Goal: Task Accomplishment & Management: Use online tool/utility

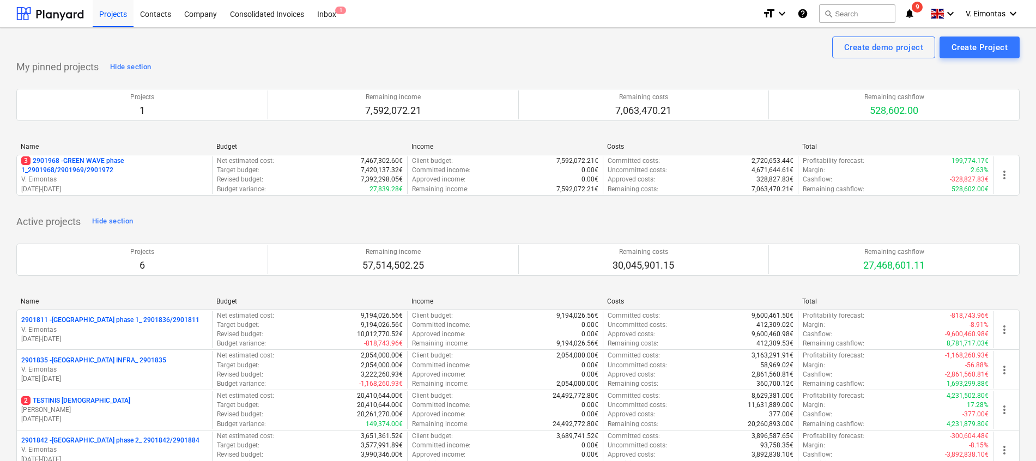
click at [74, 159] on p "3 2901968 - GREEN WAVE phase 1_2901968/2901969/2901972" at bounding box center [114, 165] width 186 height 19
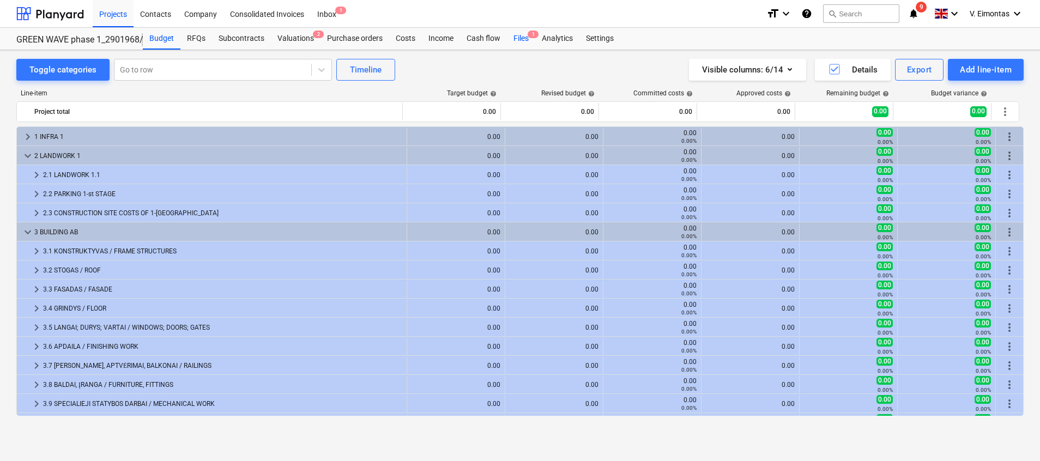
click at [518, 42] on div "Files 1" at bounding box center [521, 39] width 28 height 22
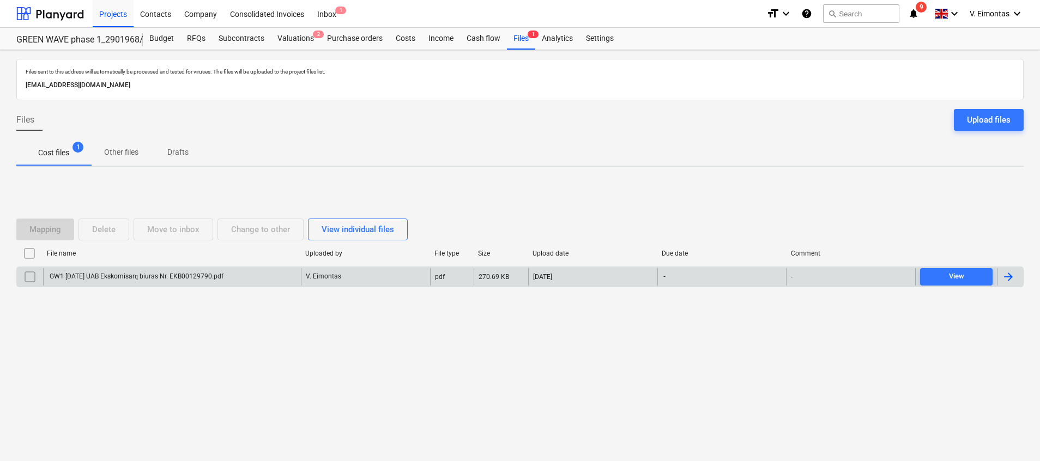
click at [170, 268] on div "GW1 [DATE] UAB Ekskomisarų biuras Nr. EKB00129790.pdf" at bounding box center [172, 276] width 258 height 17
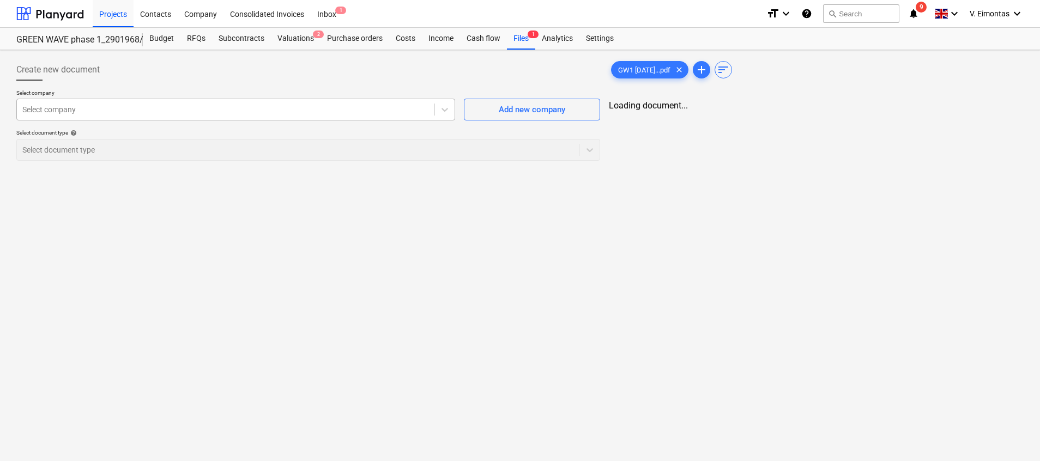
click at [329, 111] on div at bounding box center [225, 109] width 406 height 11
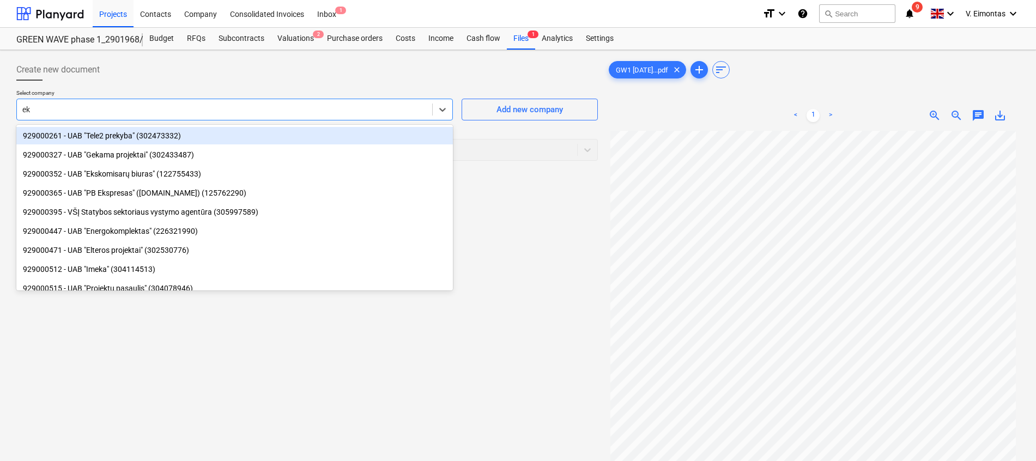
type input "eks"
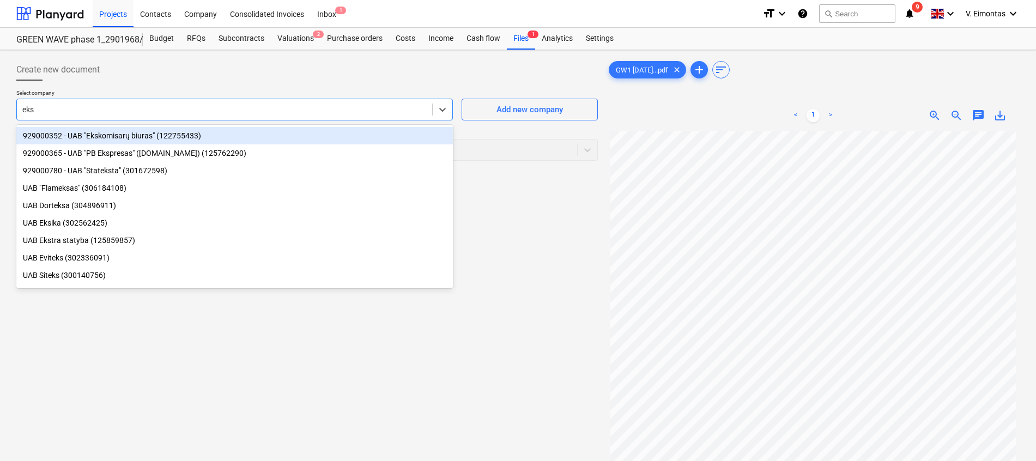
click at [186, 137] on div "929000352 - UAB "Ekskomisarų biuras" (122755433)" at bounding box center [234, 135] width 436 height 17
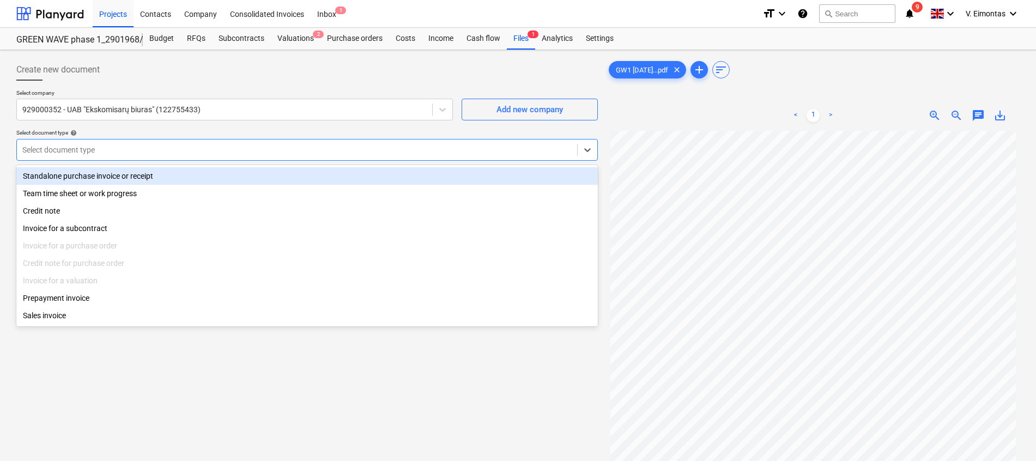
click at [172, 150] on div at bounding box center [296, 149] width 549 height 11
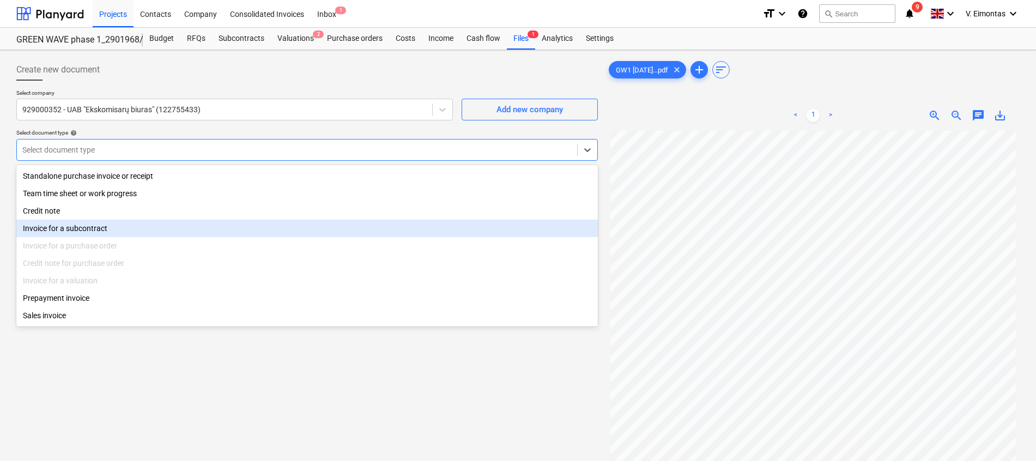
click at [94, 227] on div "Invoice for a subcontract" at bounding box center [306, 228] width 581 height 17
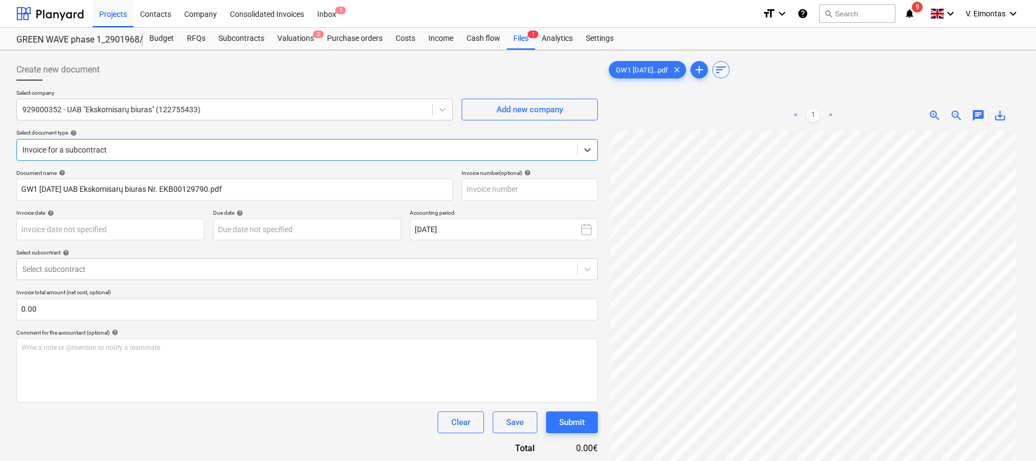
click at [531, 203] on div "Document name help GW1 [DATE] UAB Ekskomisarų biuras Nr. EKB00129790.pdf Invoic…" at bounding box center [306, 311] width 581 height 285
click at [131, 229] on body "Projects Contacts Company Consolidated Invoices Inbox 1 format_size keyboard_ar…" at bounding box center [518, 230] width 1036 height 461
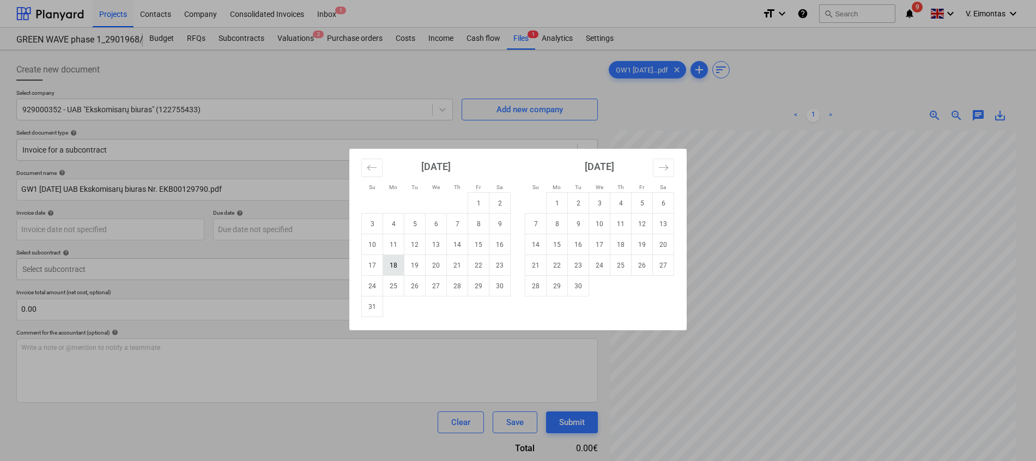
click at [398, 265] on td "18" at bounding box center [393, 265] width 21 height 21
type input "[DATE]"
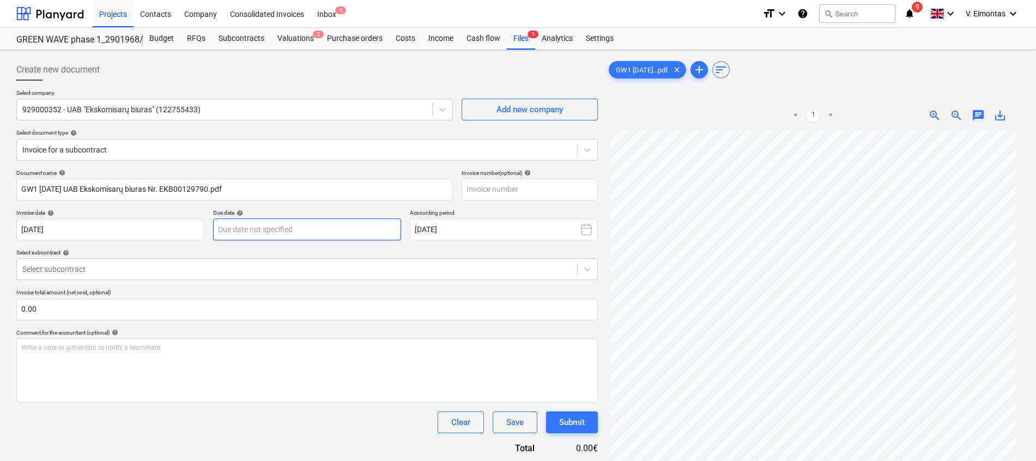
click at [266, 230] on body "Projects Contacts Company Consolidated Invoices Inbox 1 format_size keyboard_ar…" at bounding box center [518, 230] width 1036 height 461
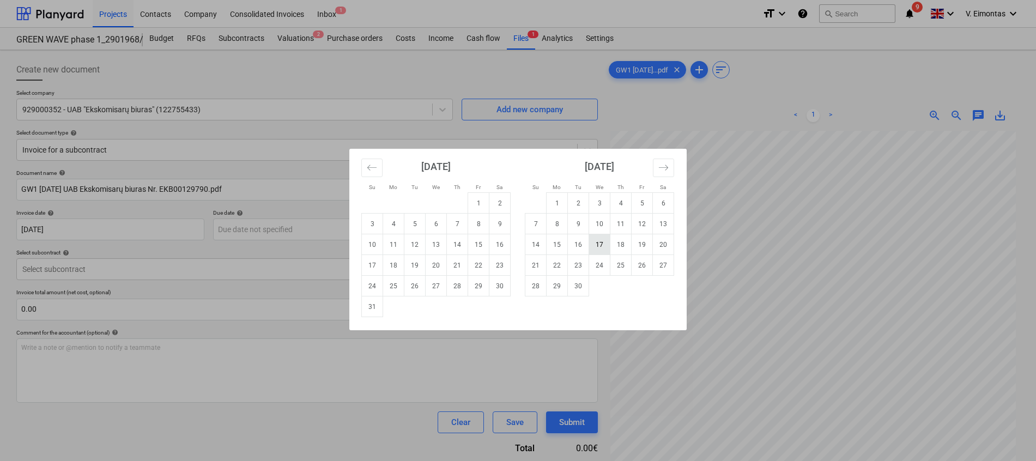
click at [604, 246] on td "17" at bounding box center [599, 244] width 21 height 21
type input "[DATE]"
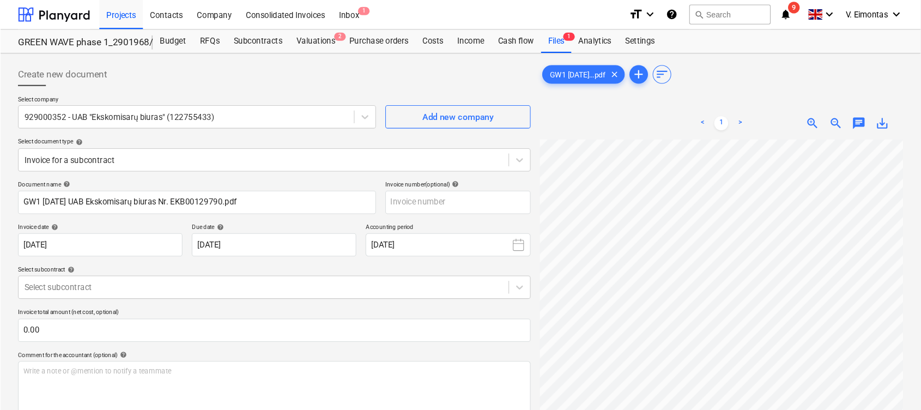
scroll to position [0, 71]
click at [447, 190] on input "text" at bounding box center [429, 190] width 136 height 22
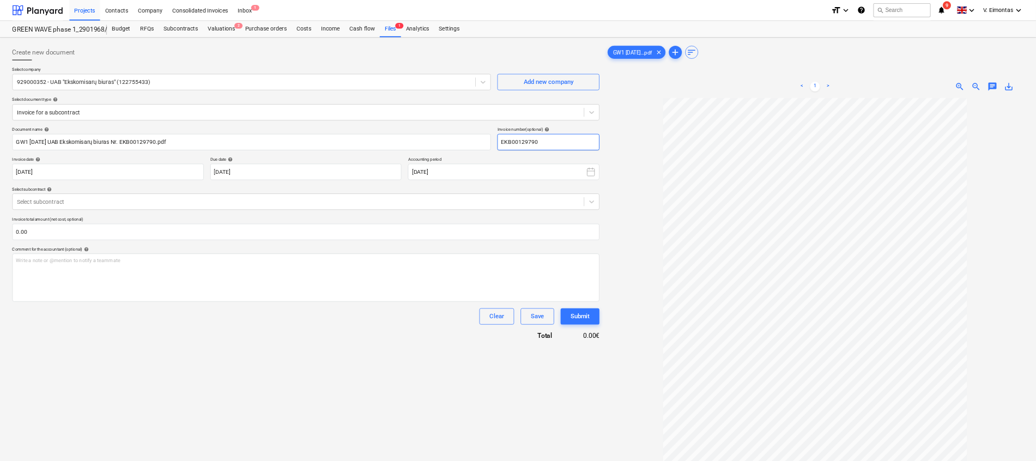
scroll to position [0, 0]
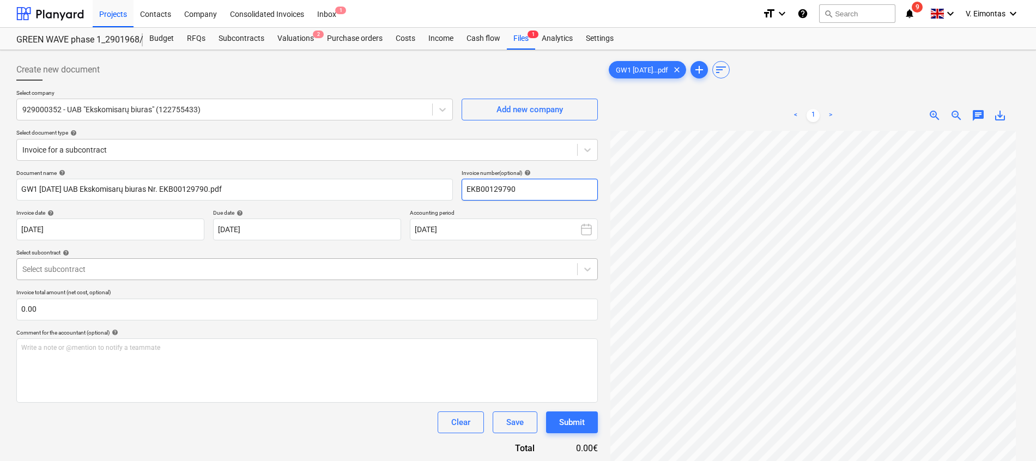
type input "EKB00129790"
click at [144, 268] on div at bounding box center [296, 269] width 549 height 11
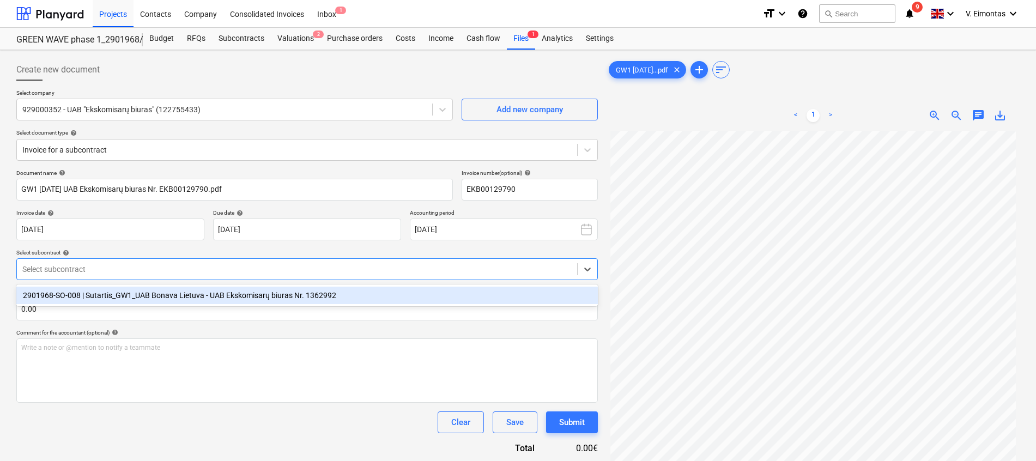
click at [132, 296] on div "2901968-SO-008 | Sutartis_GW1_UAB Bonava Lietuva - UAB Ekskomisarų biuras Nr. 1…" at bounding box center [306, 295] width 581 height 17
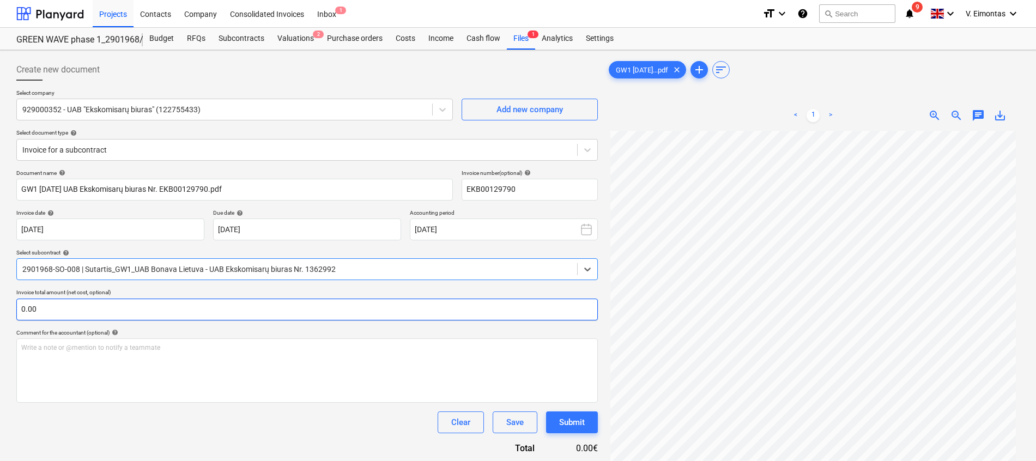
scroll to position [145, 0]
click at [214, 312] on input "text" at bounding box center [306, 310] width 581 height 22
type input "930.64"
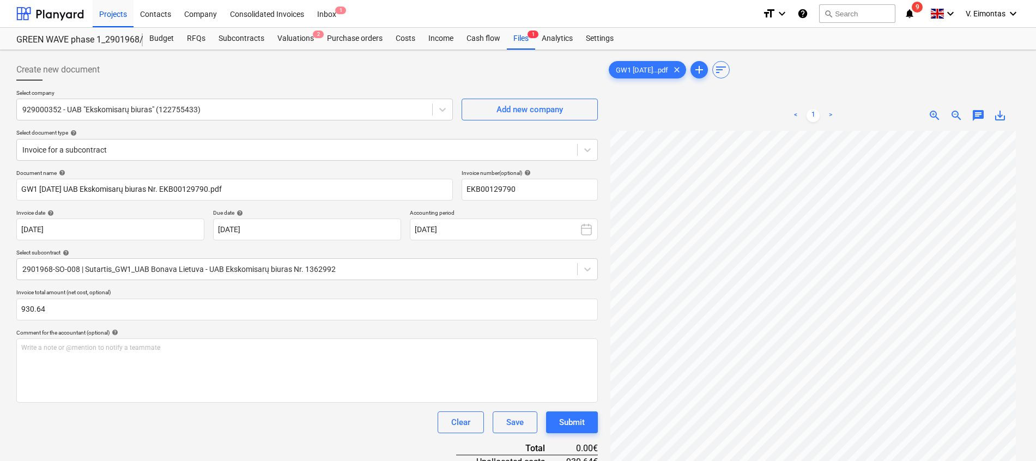
click at [212, 407] on div "Document name help GW1 [DATE] UAB Ekskomisarų biuras Nr. EKB00129790.pdf Invoic…" at bounding box center [306, 376] width 581 height 414
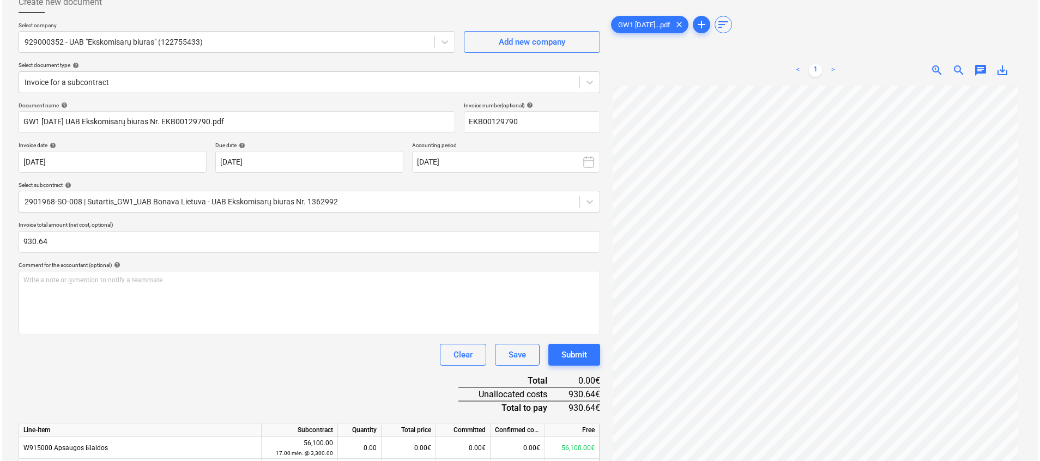
scroll to position [131, 0]
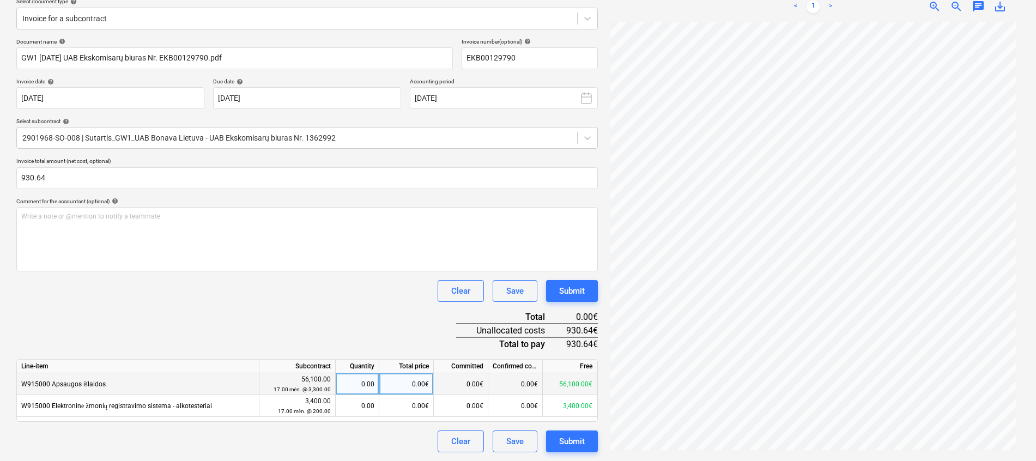
click at [423, 382] on div "0.00€" at bounding box center [406, 384] width 54 height 22
type input "930.64"
click at [375, 333] on div "Document name help GW1 [DATE] UAB Ekskomisarų biuras Nr. EKB00129790.pdf Invoic…" at bounding box center [306, 245] width 581 height 414
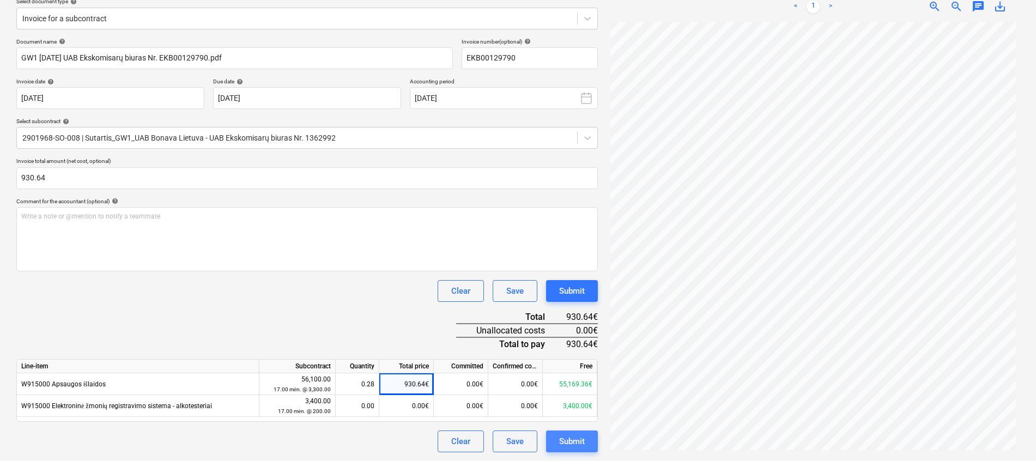
click at [582, 441] on div "Submit" at bounding box center [572, 441] width 26 height 14
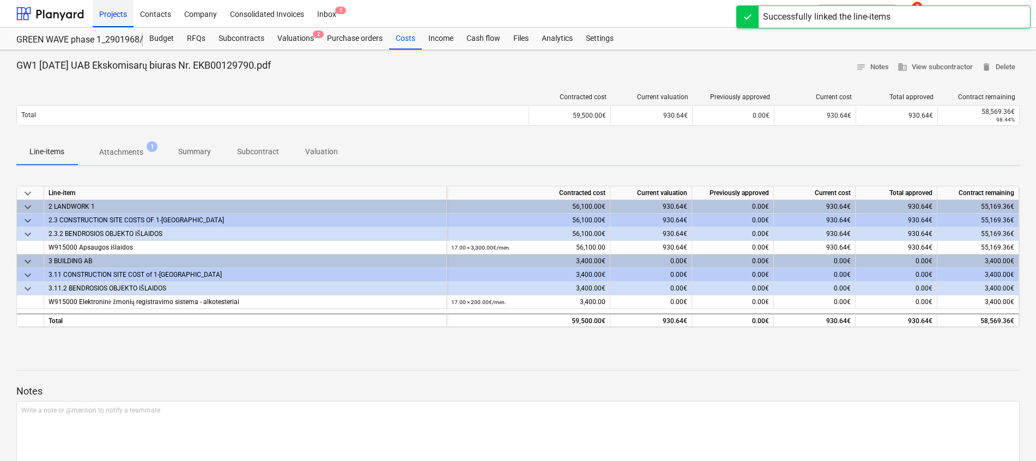
click at [122, 17] on div "Projects" at bounding box center [113, 13] width 41 height 28
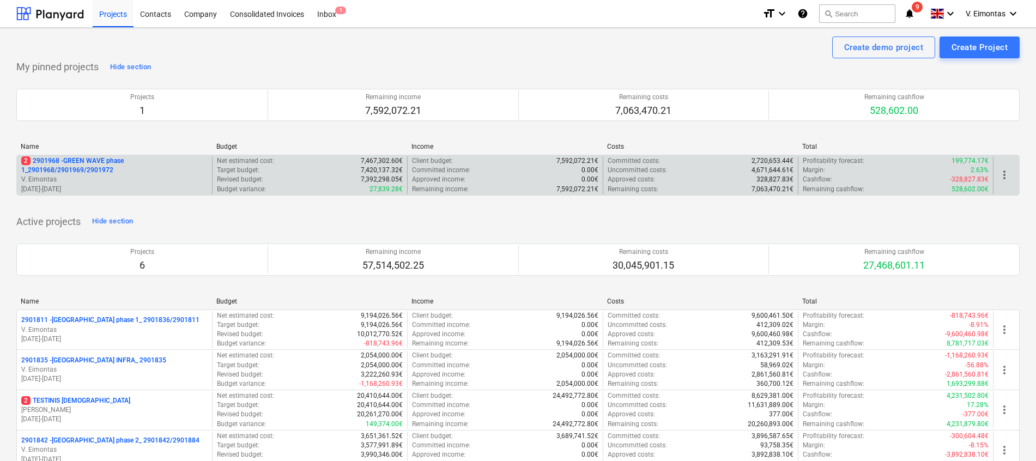
click at [91, 163] on p "2 2901968 - GREEN WAVE phase 1_2901968/2901969/2901972" at bounding box center [114, 165] width 186 height 19
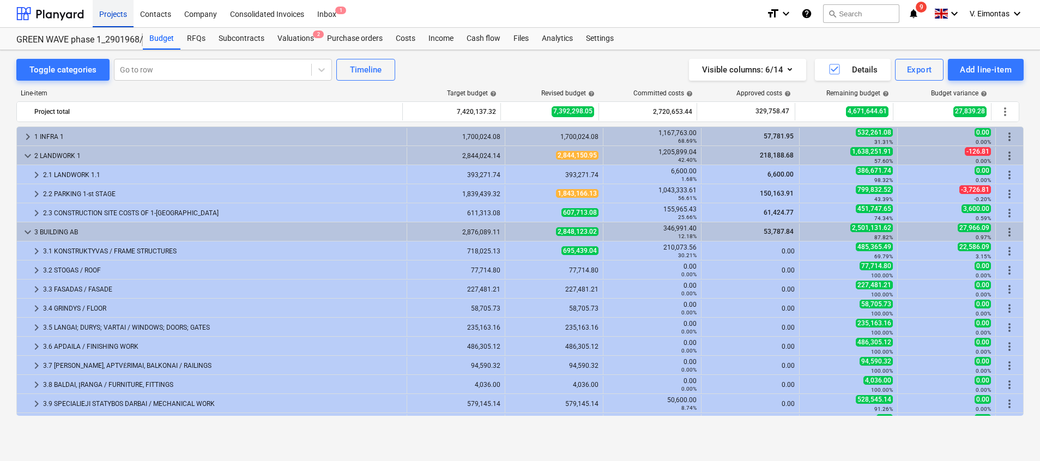
click at [110, 10] on div "Projects" at bounding box center [113, 13] width 41 height 28
